Goal: Check status: Check status

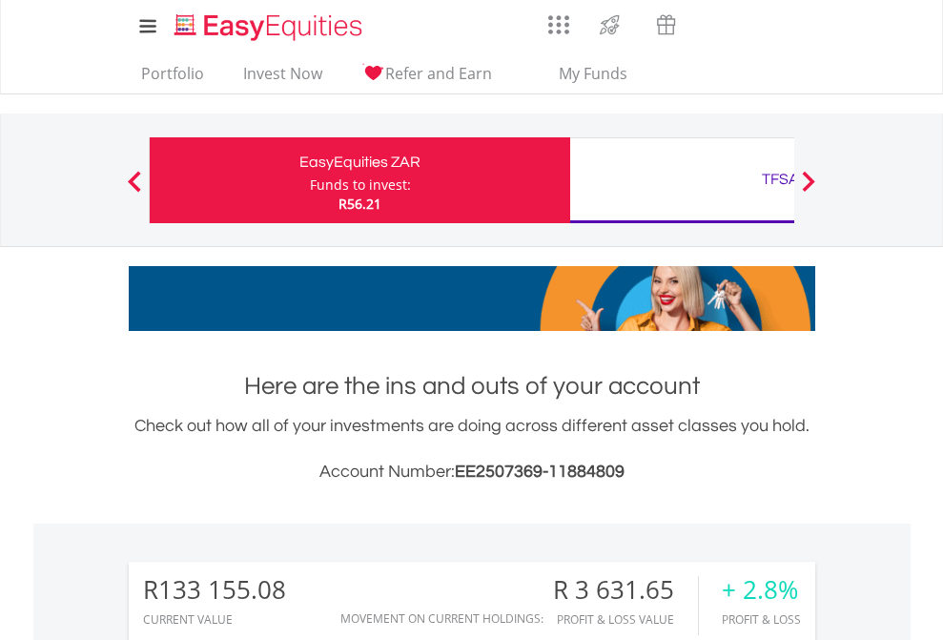
scroll to position [183, 299]
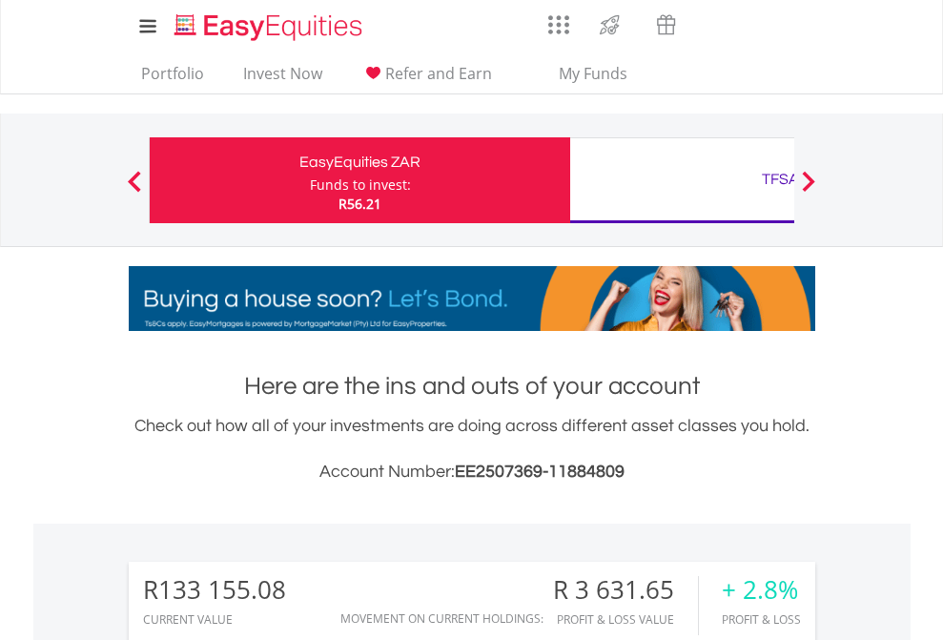
click at [310, 180] on div "Funds to invest:" at bounding box center [360, 184] width 101 height 19
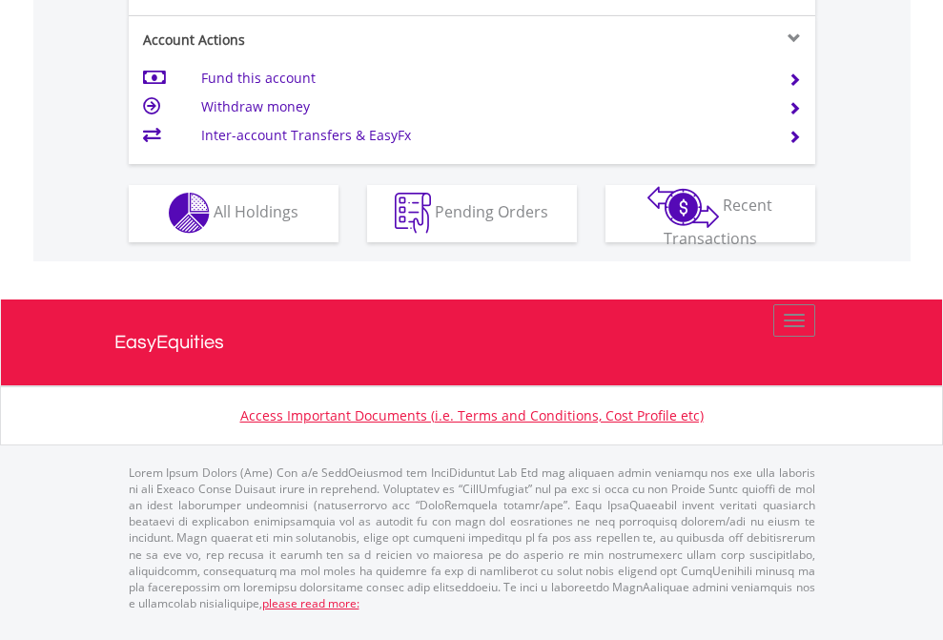
scroll to position [1784, 0]
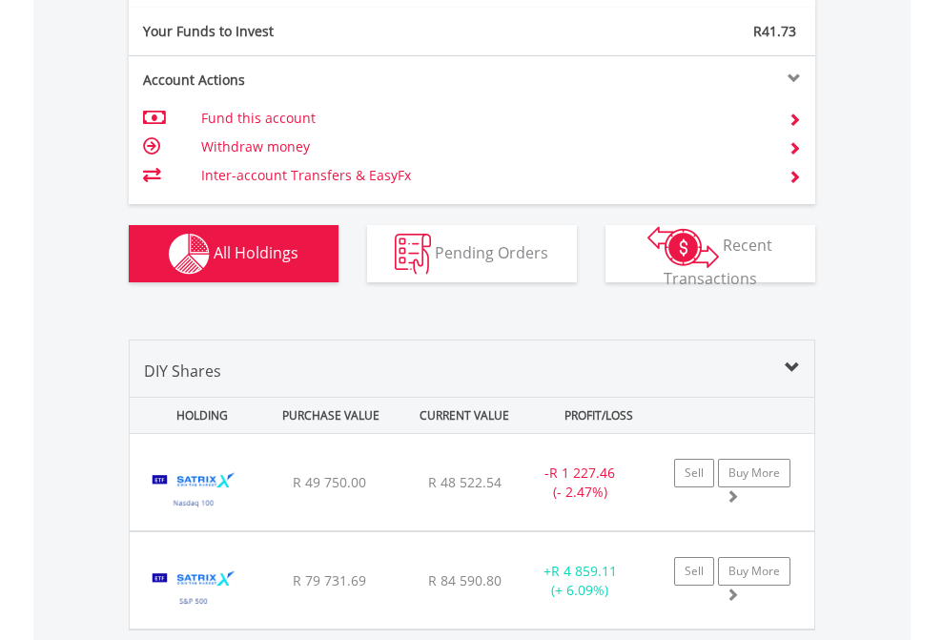
scroll to position [183, 299]
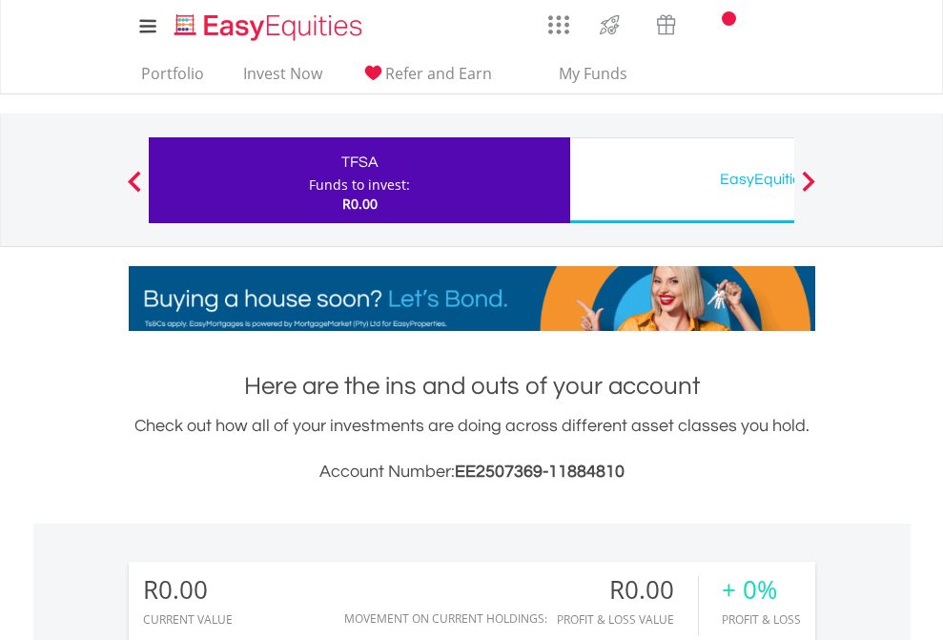
scroll to position [183, 299]
click at [682, 180] on div "EasyEquities USD" at bounding box center [781, 179] width 398 height 27
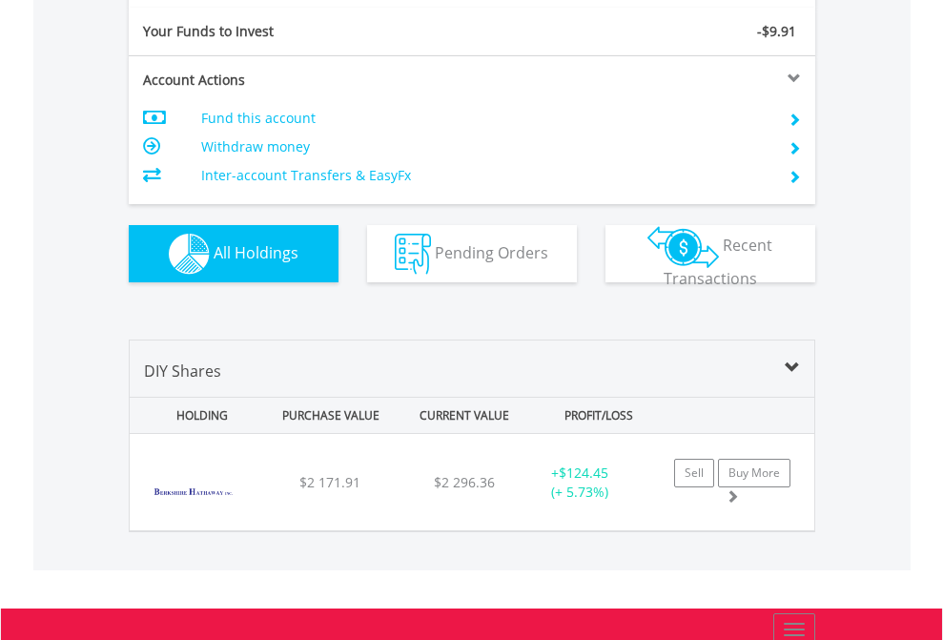
scroll to position [2121, 0]
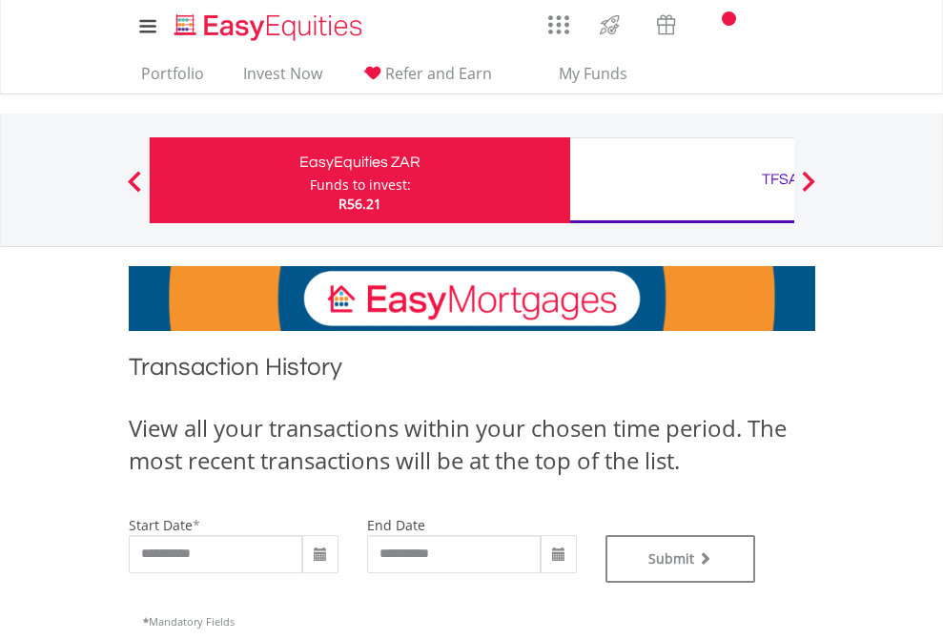
scroll to position [773, 0]
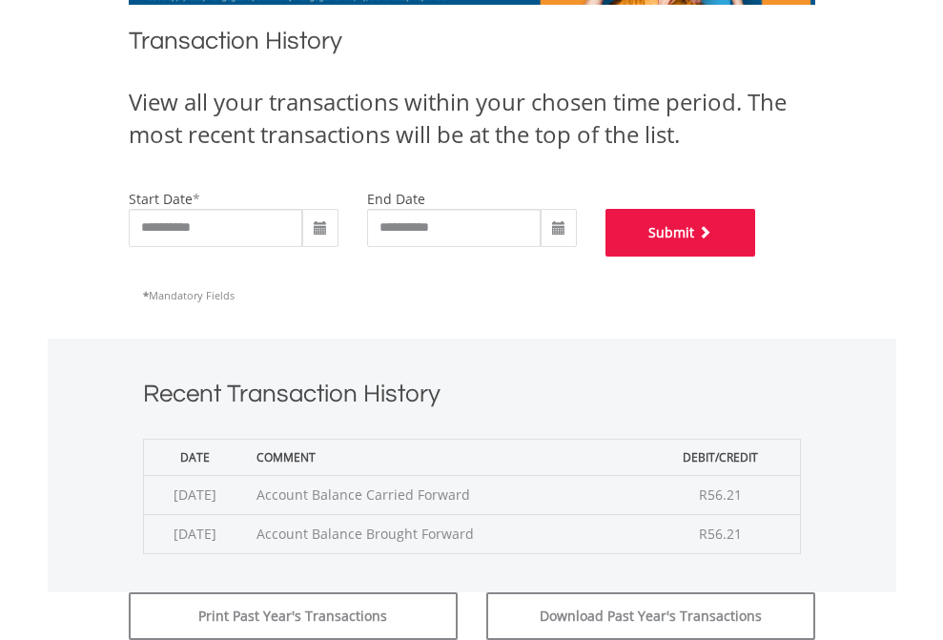
click at [756, 257] on button "Submit" at bounding box center [681, 233] width 151 height 48
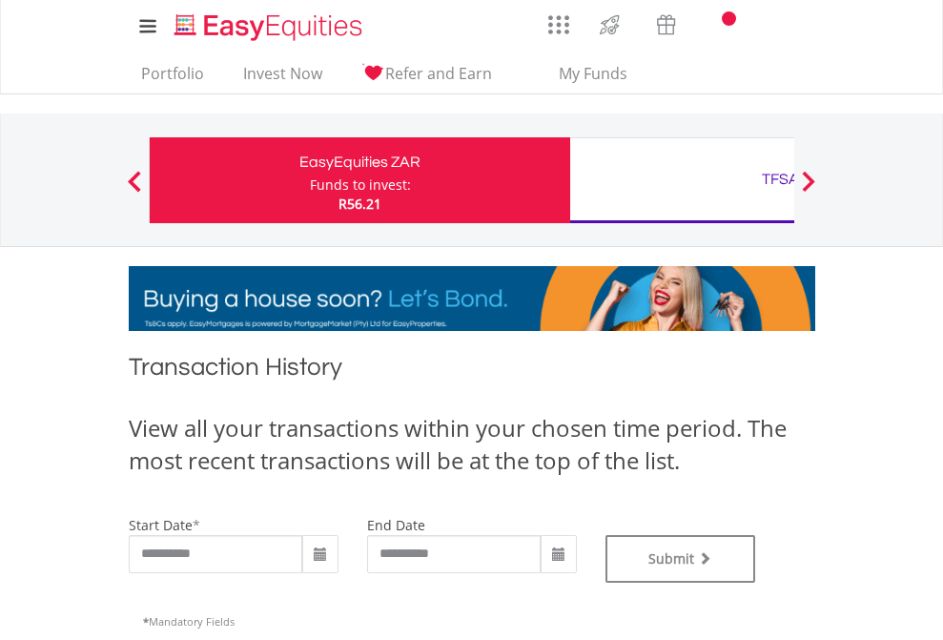
click at [682, 180] on div "TFSA" at bounding box center [781, 179] width 398 height 27
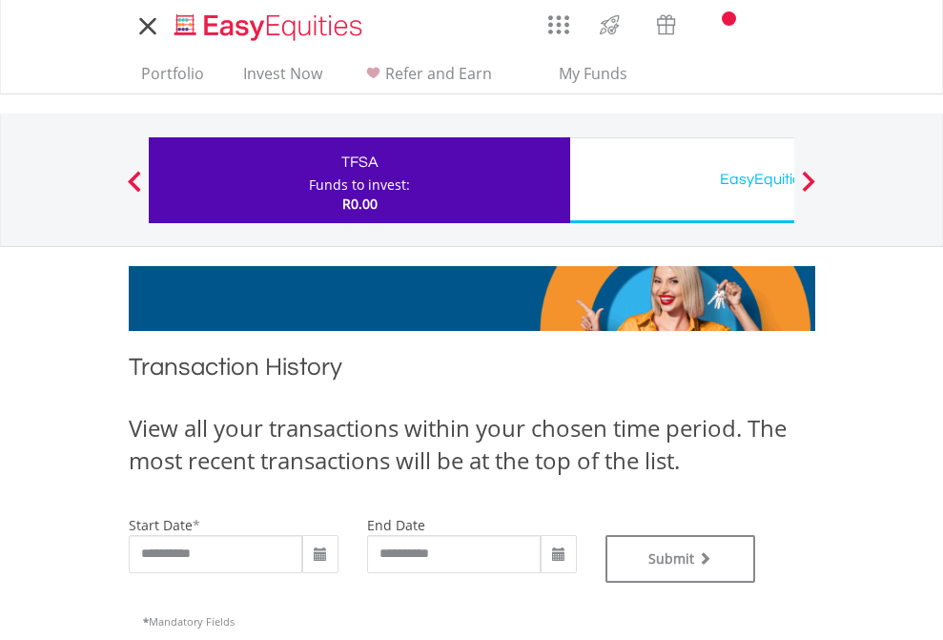
type input "**********"
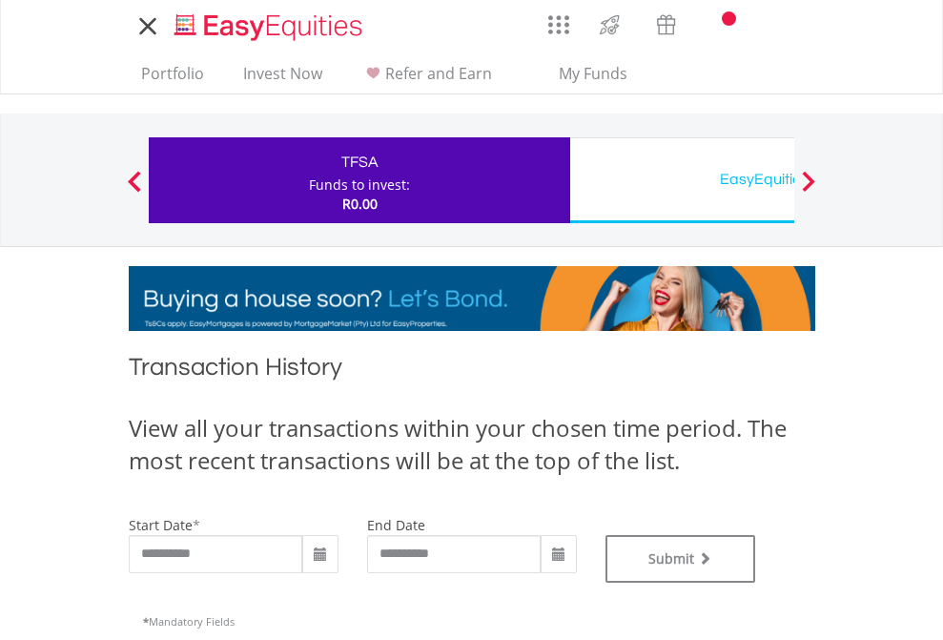
type input "**********"
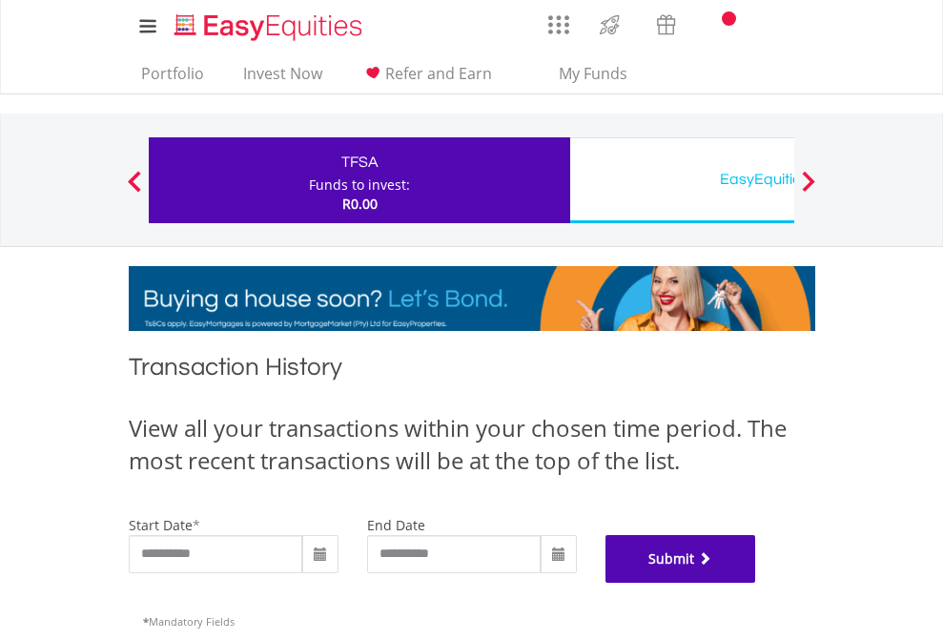
click at [756, 583] on button "Submit" at bounding box center [681, 559] width 151 height 48
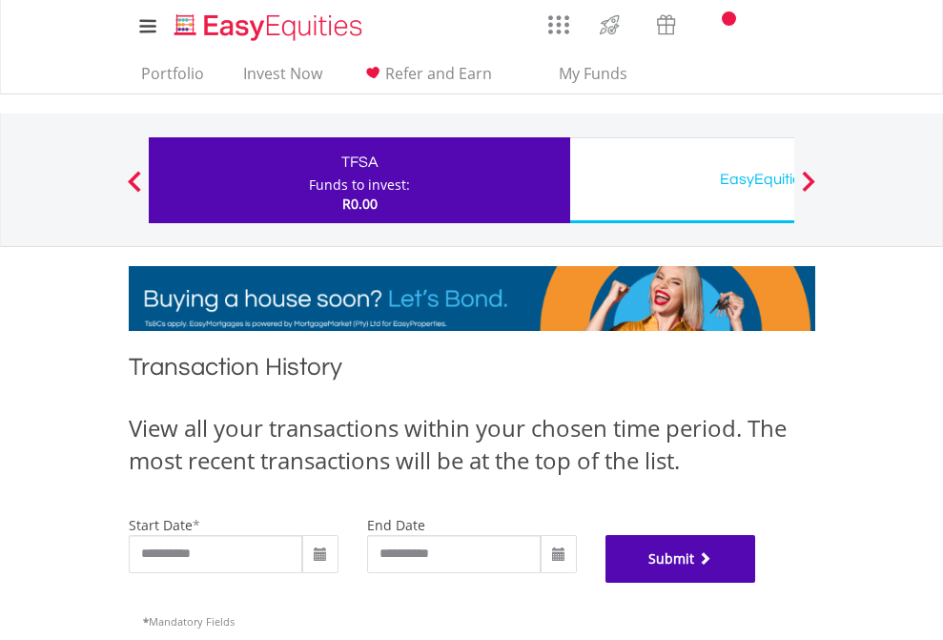
scroll to position [773, 0]
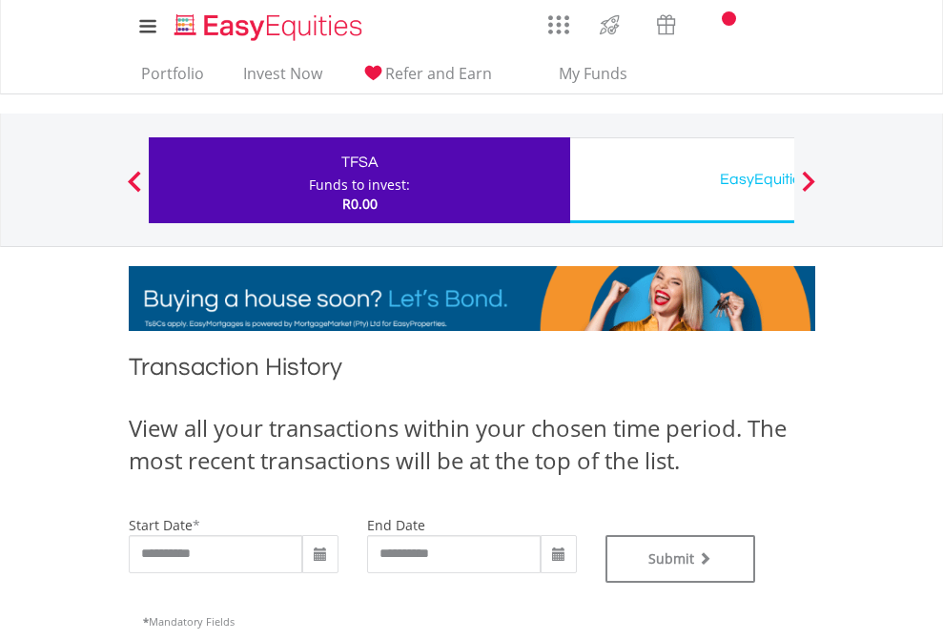
click at [682, 180] on div "EasyEquities USD" at bounding box center [781, 179] width 398 height 27
